Goal: Browse casually: Explore the website without a specific task or goal

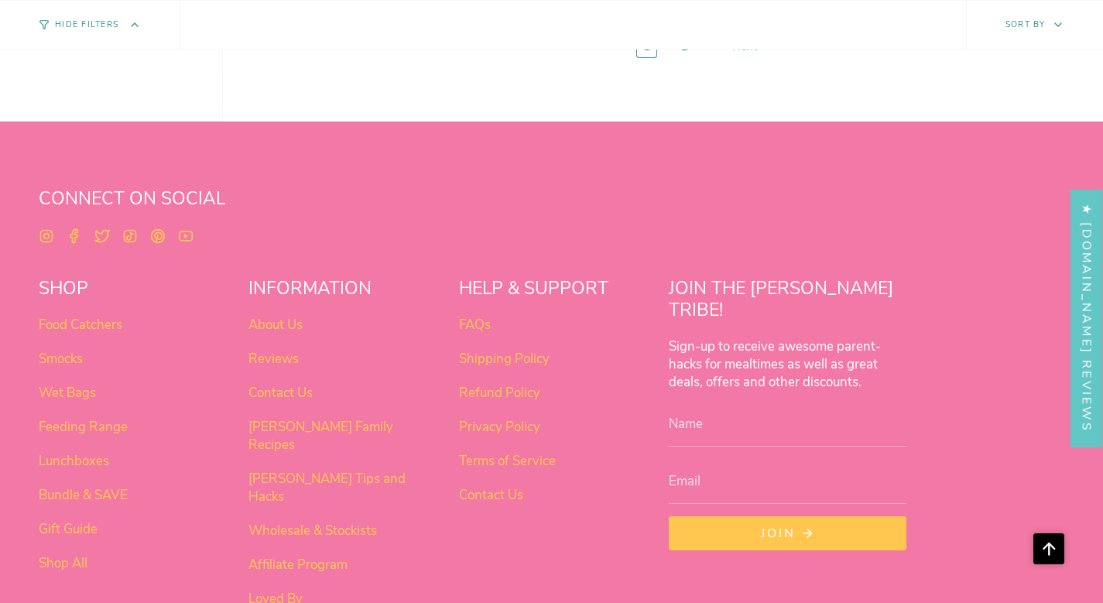
scroll to position [6106, 0]
